Goal: Task Accomplishment & Management: Use online tool/utility

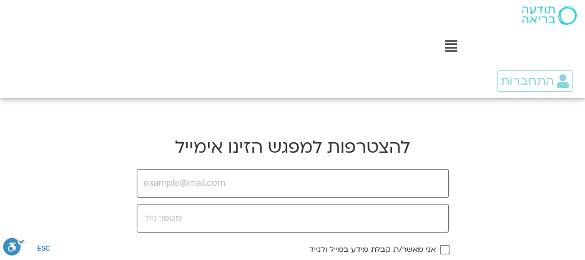
type input "[EMAIL_ADDRESS][DOMAIN_NAME]"
click at [234, 223] on input "tel" at bounding box center [293, 218] width 312 height 29
drag, startPoint x: 234, startPoint y: 223, endPoint x: 315, endPoint y: 83, distance: 161.8
click at [315, 83] on div "Main Menu מי אנחנו מי אנחנו שאלות נפוצות מנחים ומנחות בתודעה בריאה מה זה מיינדפ…" at bounding box center [433, 49] width 304 height 98
click at [184, 214] on input "tel" at bounding box center [293, 218] width 312 height 29
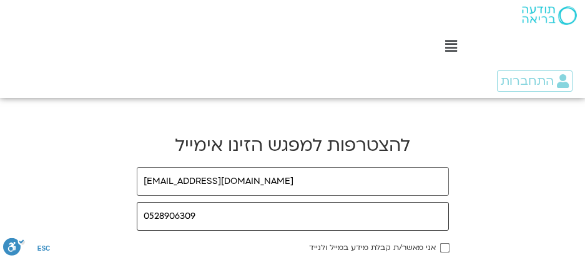
scroll to position [2, 0]
type input "0528906309"
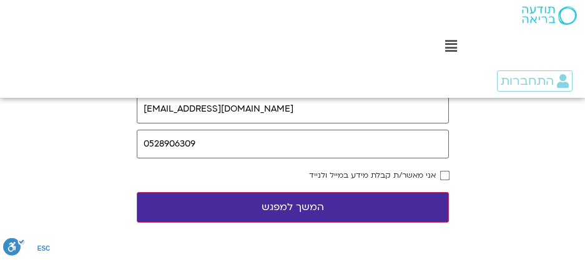
scroll to position [76, 0]
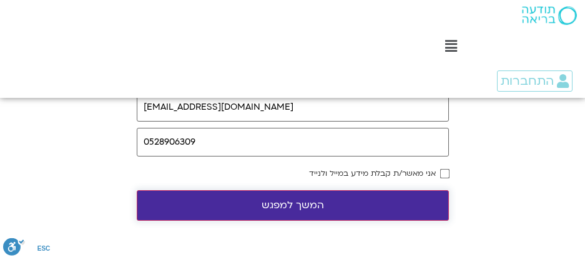
click at [290, 196] on button "המשך למפגש" at bounding box center [293, 206] width 312 height 31
